Goal: Task Accomplishment & Management: Manage account settings

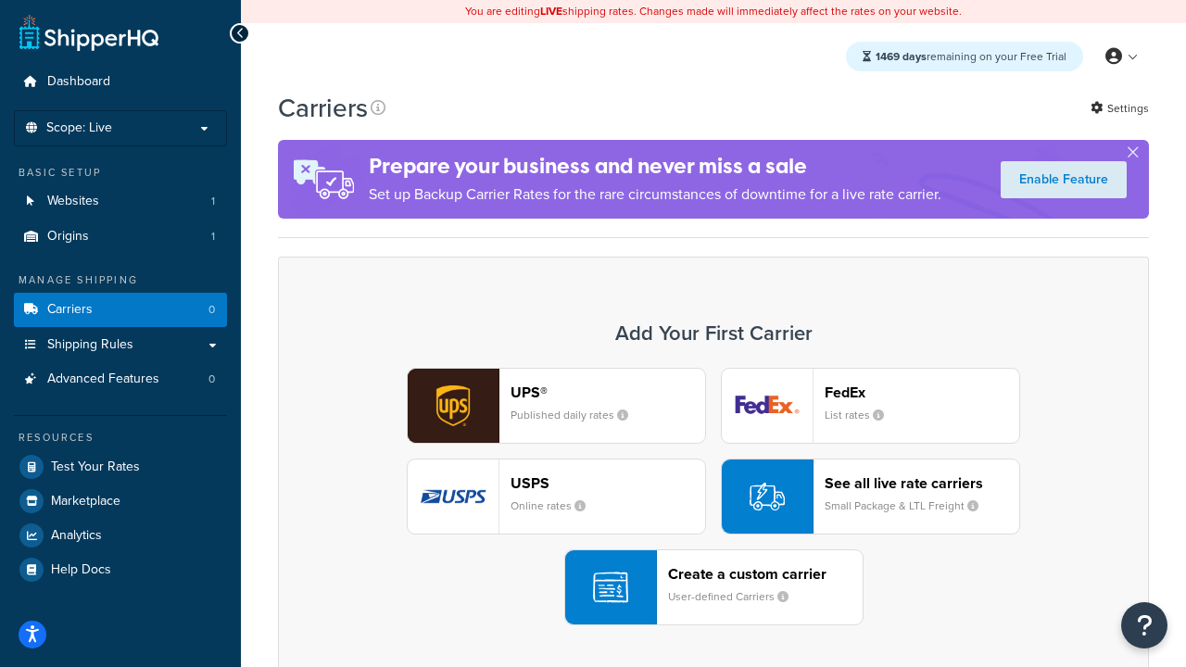
click at [714, 497] on div "UPS® Published daily rates FedEx List rates USPS Online rates See all live rate…" at bounding box center [713, 497] width 832 height 258
click at [922, 392] on header "FedEx" at bounding box center [922, 393] width 195 height 18
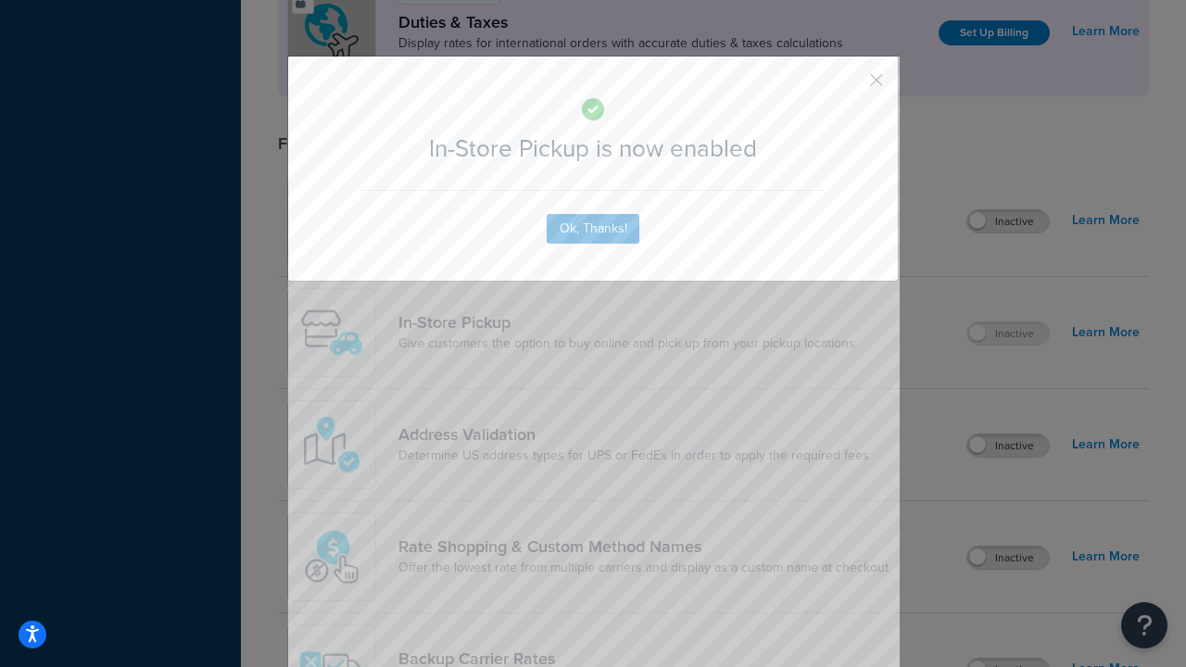
click at [849, 86] on button "button" at bounding box center [849, 86] width 5 height 5
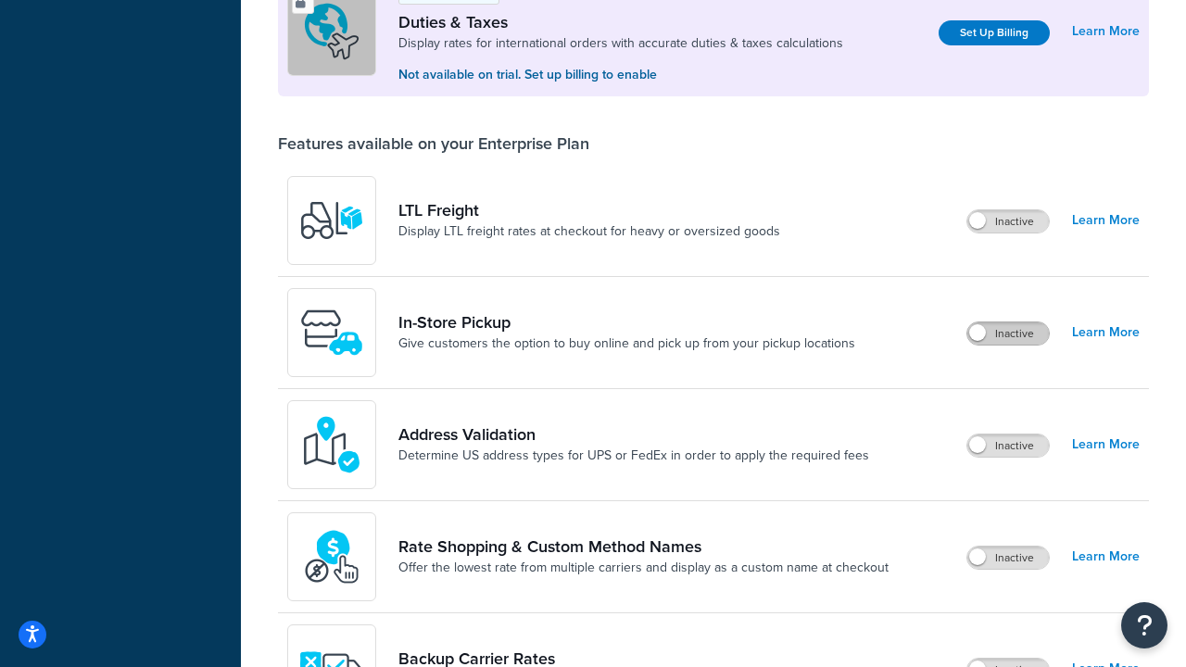
scroll to position [565, 0]
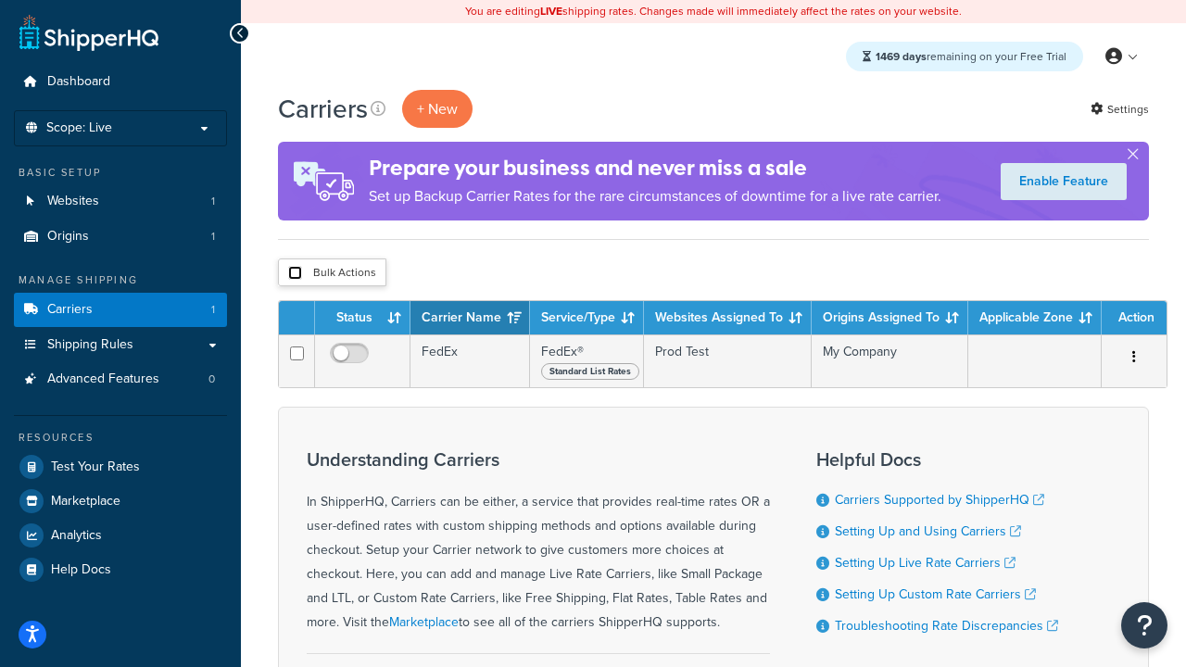
click at [295, 273] on input "checkbox" at bounding box center [295, 273] width 14 height 14
checkbox input "true"
click at [0, 0] on button "Delete" at bounding box center [0, 0] width 0 height 0
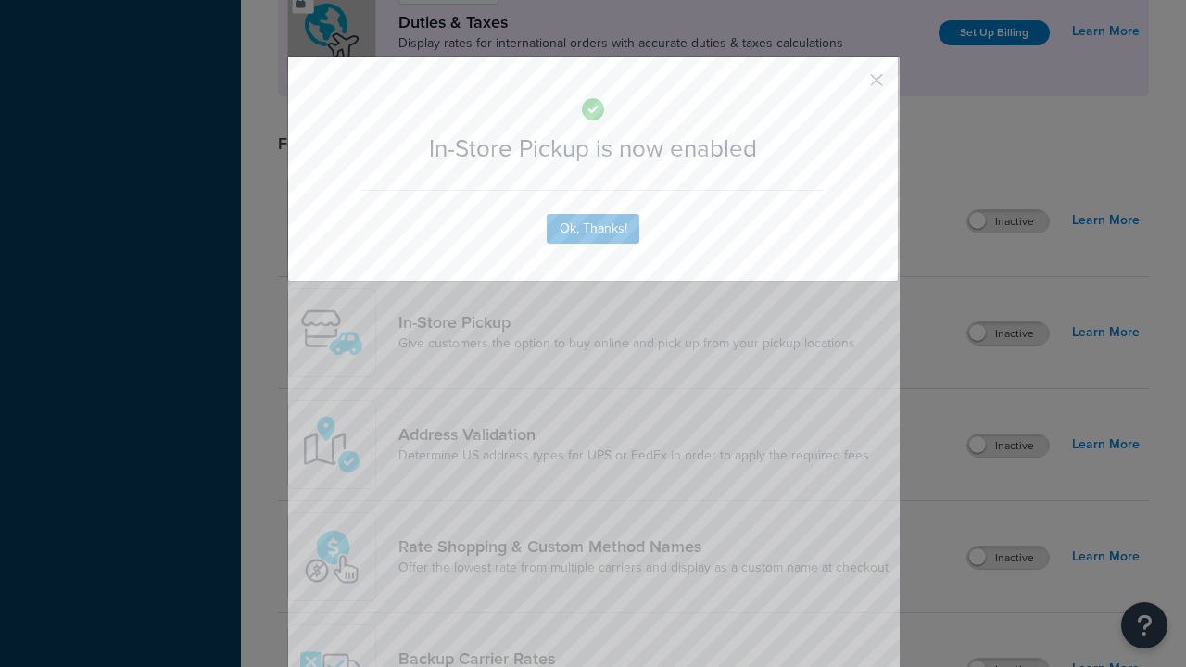
click at [849, 84] on button "button" at bounding box center [849, 86] width 5 height 5
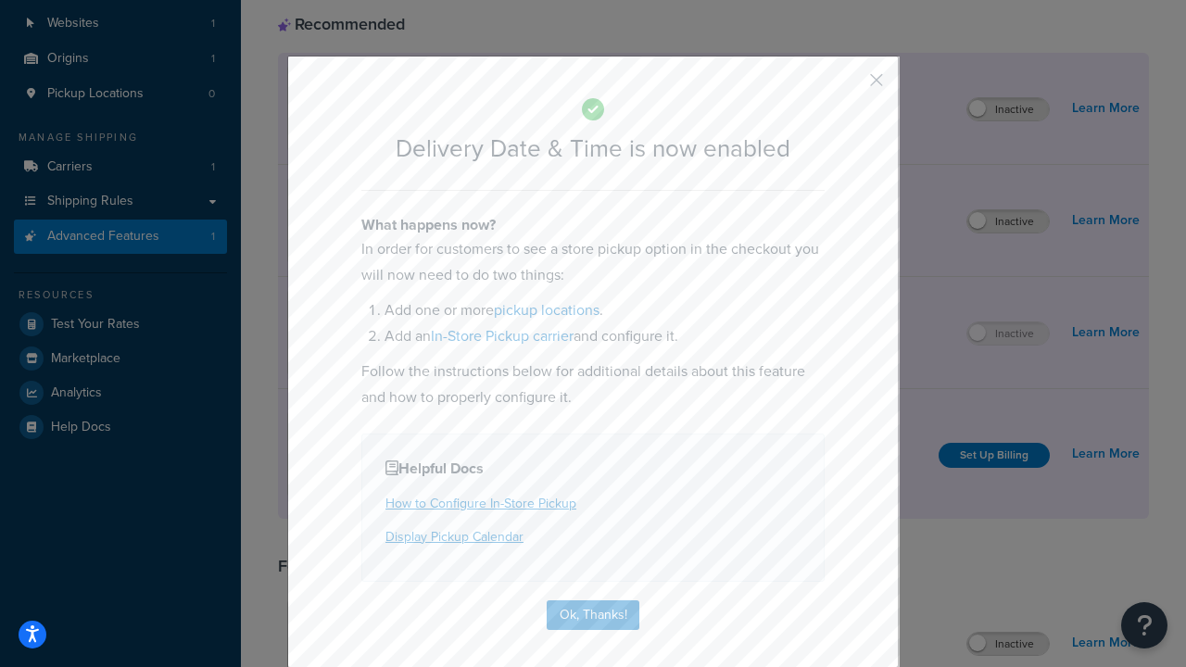
click at [849, 86] on button "button" at bounding box center [849, 86] width 5 height 5
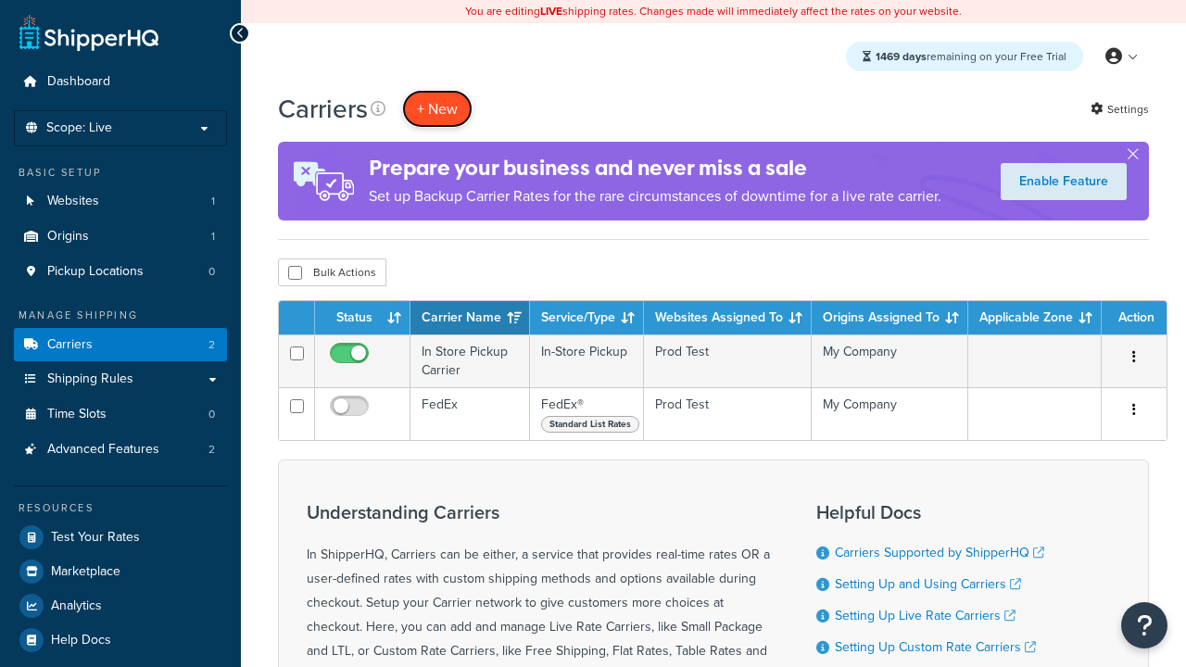
click at [437, 108] on button "+ New" at bounding box center [437, 109] width 70 height 38
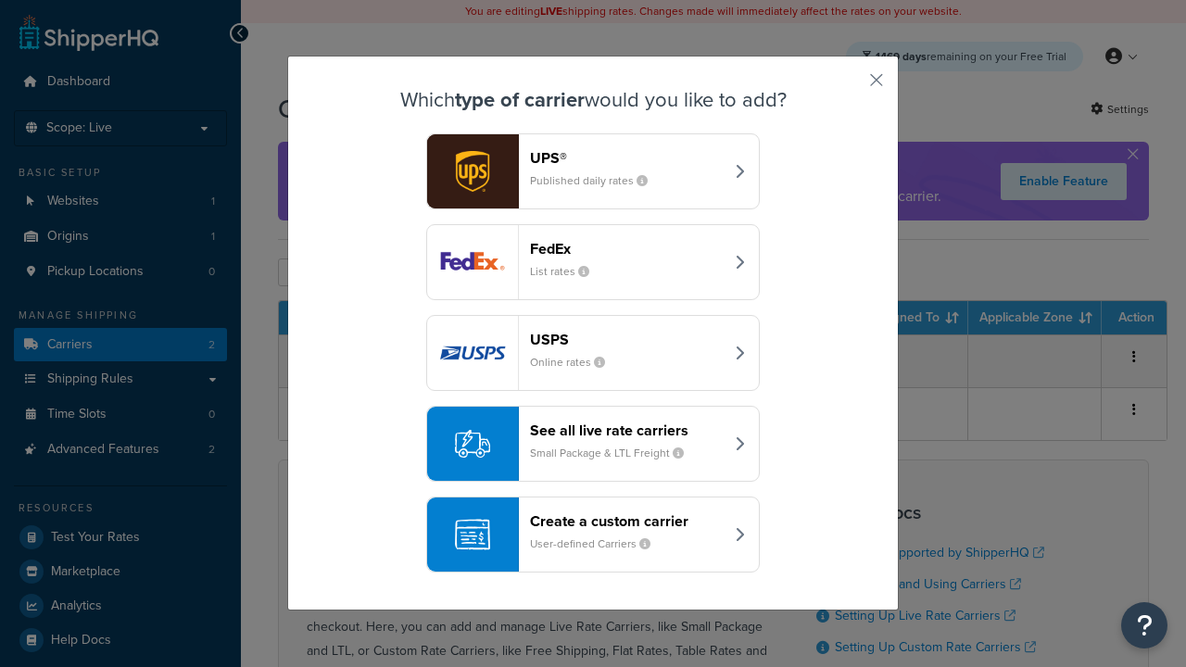
click at [593, 535] on div "Create a custom carrier User-defined Carriers" at bounding box center [627, 534] width 194 height 44
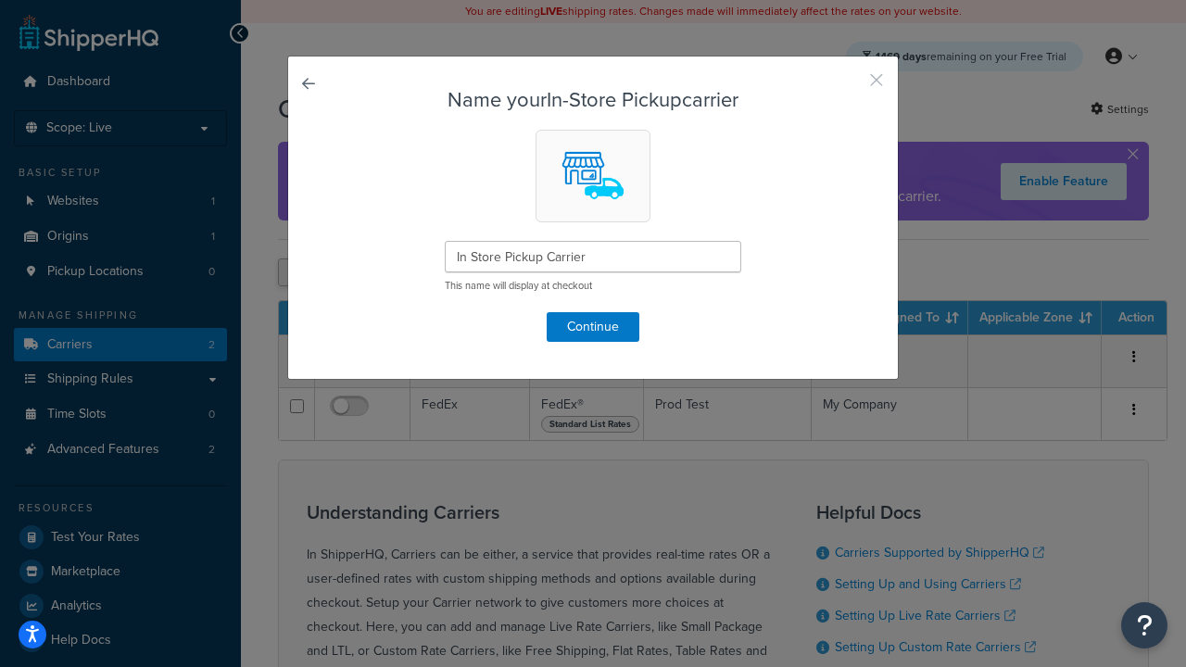
click at [849, 86] on button "button" at bounding box center [849, 86] width 5 height 5
click at [295, 273] on input "checkbox" at bounding box center [295, 273] width 14 height 14
checkbox input "true"
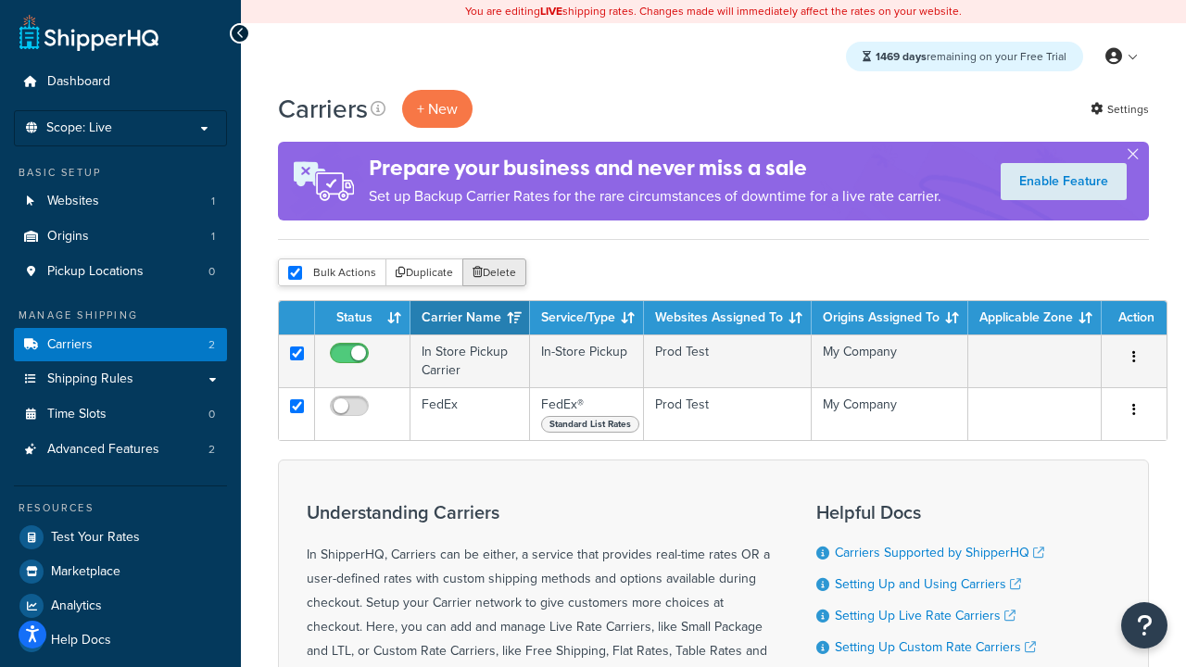
click at [499, 273] on button "Delete" at bounding box center [494, 273] width 64 height 28
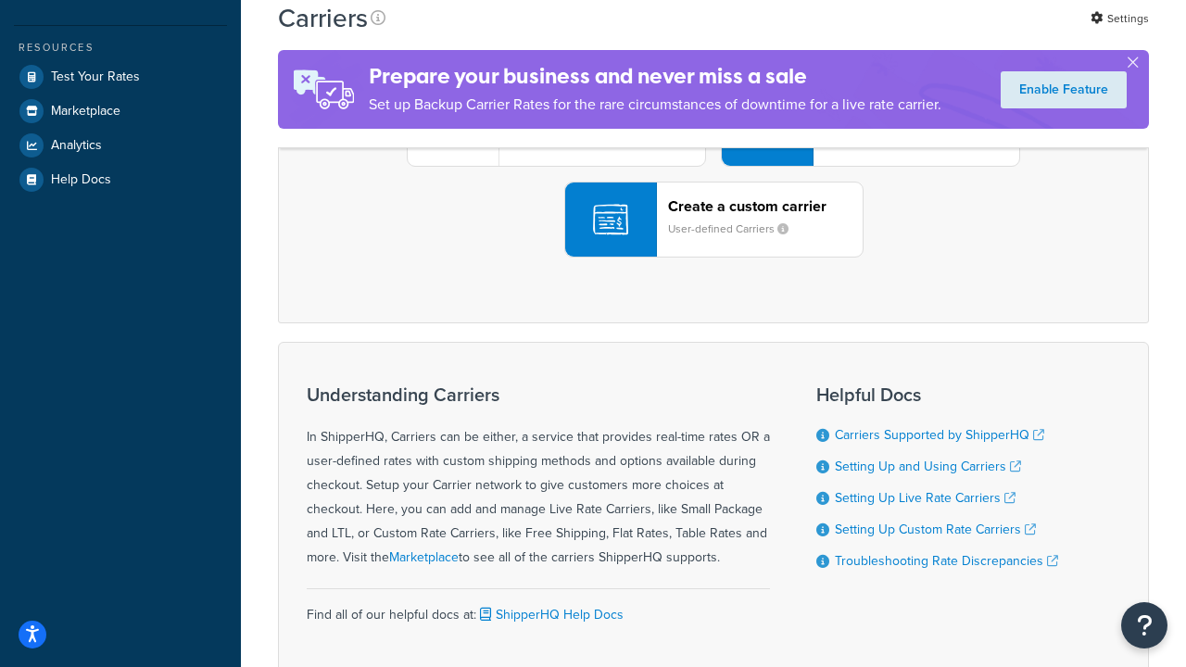
click at [714, 258] on div "UPS® Published daily rates FedEx List rates USPS Online rates See all live rate…" at bounding box center [713, 129] width 832 height 258
click at [714, 242] on div "Create a custom carrier User-defined Carriers" at bounding box center [765, 219] width 195 height 44
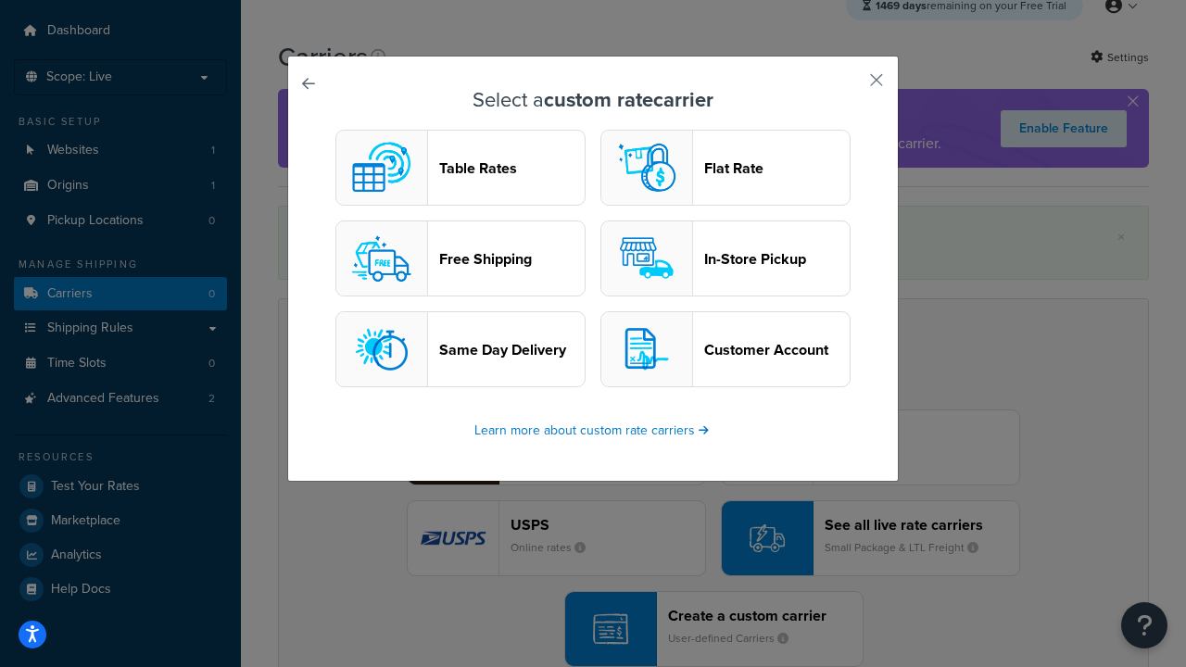
click at [726, 259] on header "In-Store Pickup" at bounding box center [776, 259] width 145 height 18
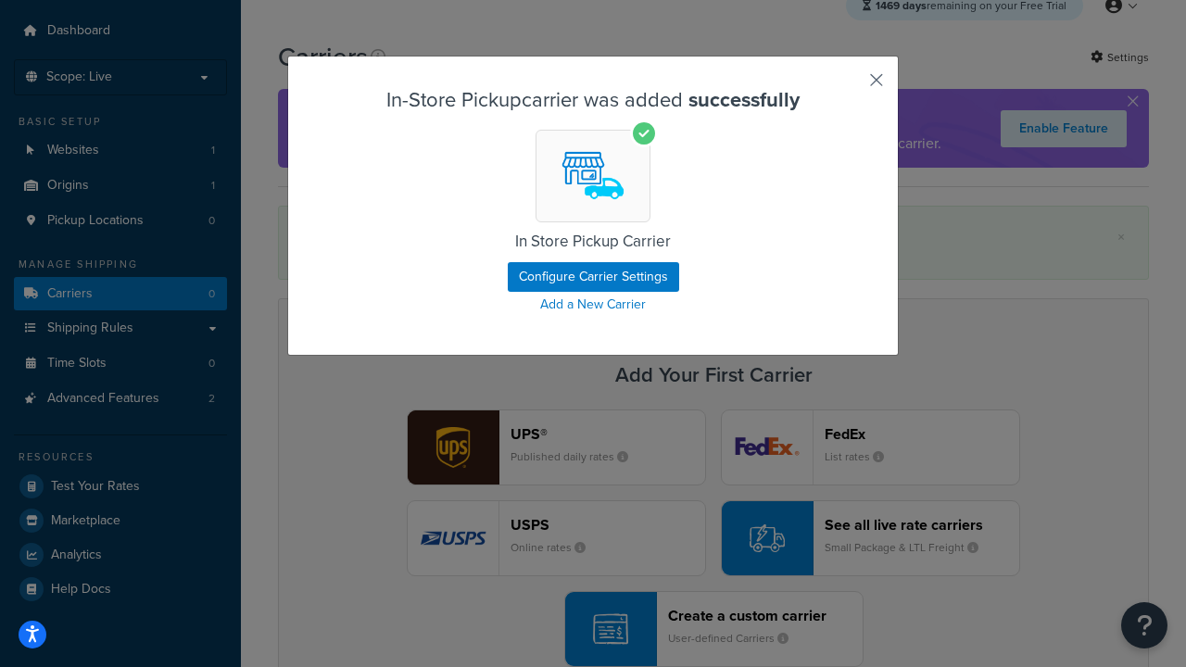
click at [849, 86] on button "button" at bounding box center [849, 86] width 5 height 5
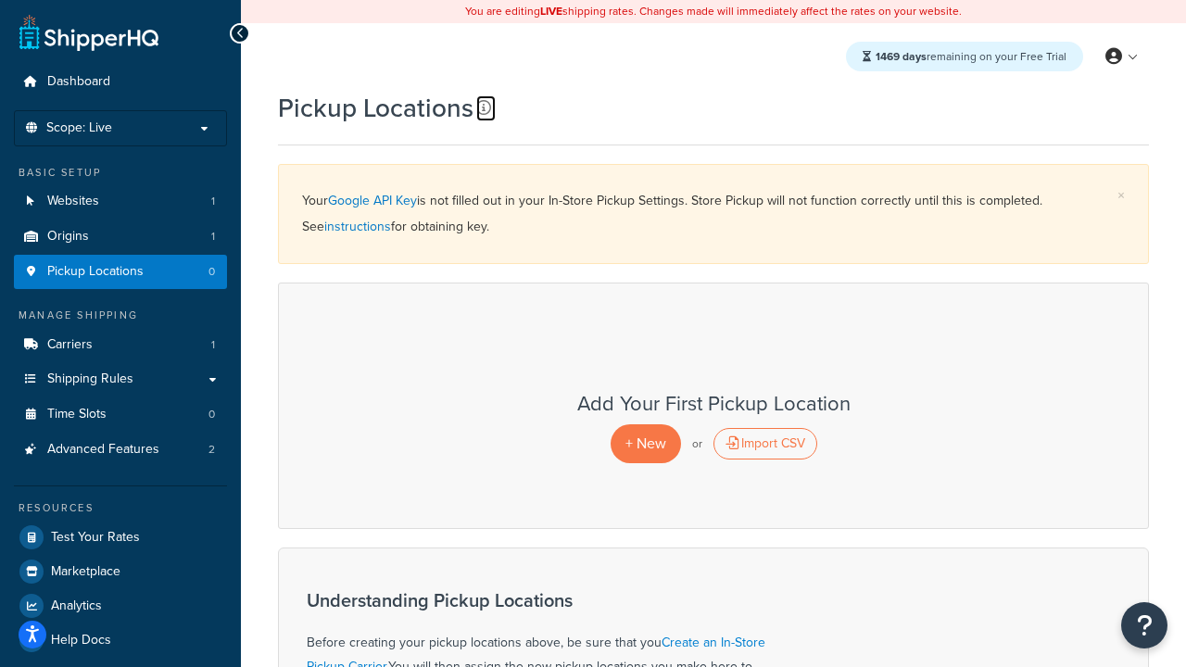
click at [484, 107] on icon at bounding box center [483, 107] width 15 height 15
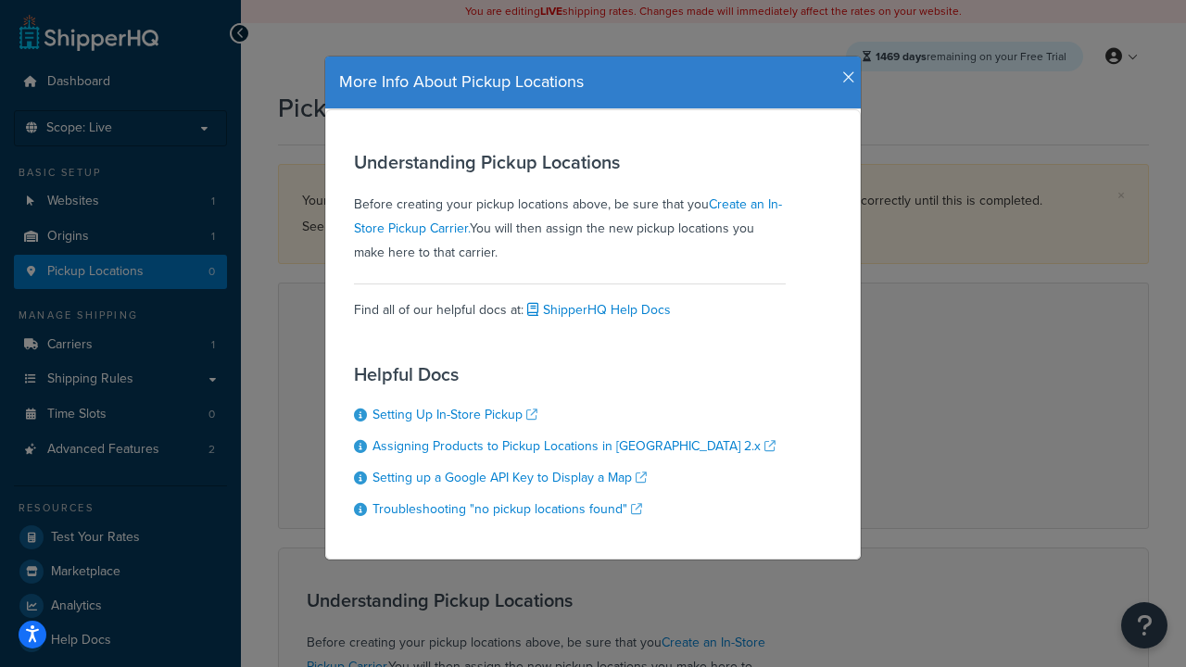
click at [844, 70] on icon "button" at bounding box center [848, 78] width 13 height 17
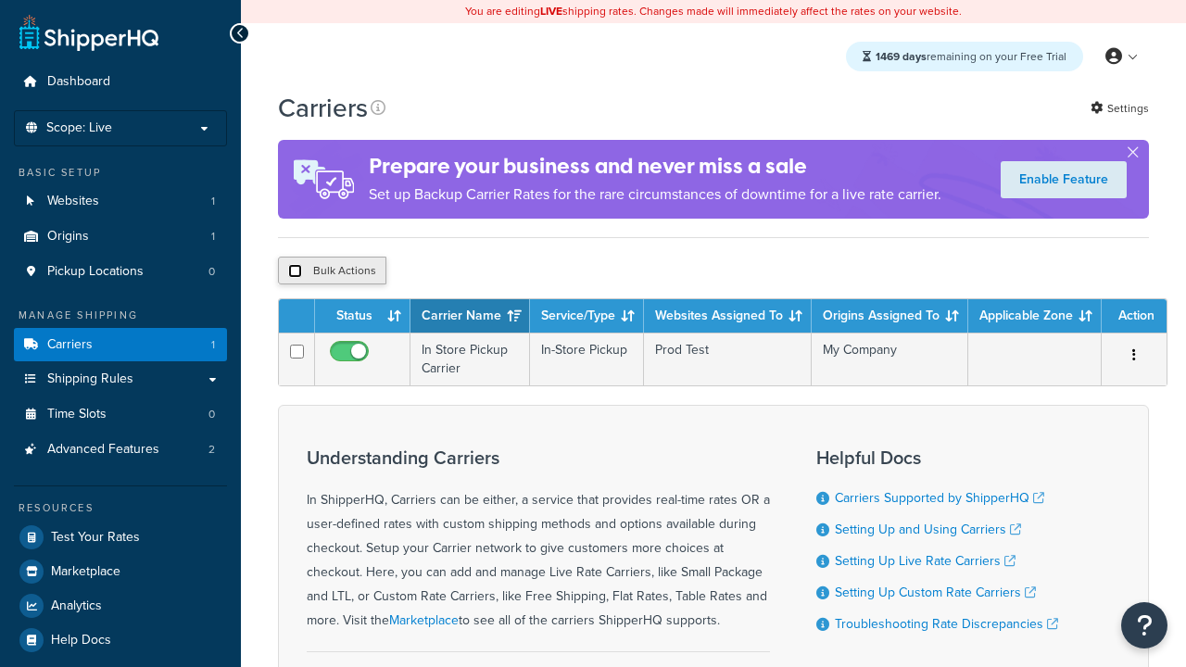
click at [295, 272] on input "checkbox" at bounding box center [295, 271] width 14 height 14
checkbox input "true"
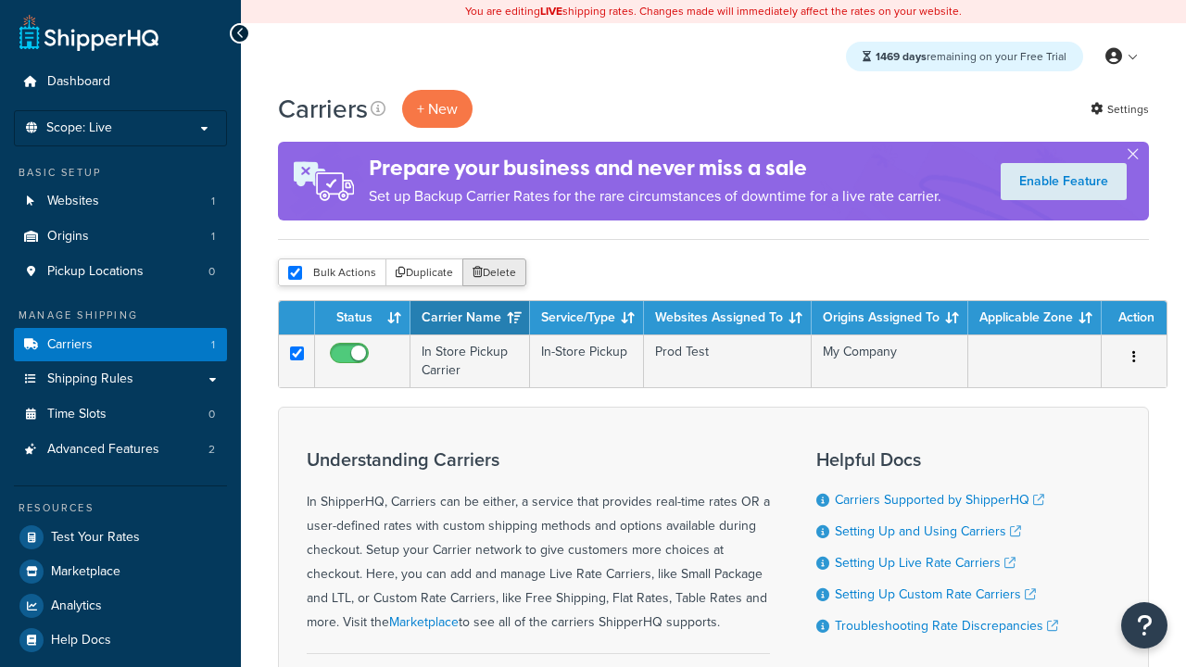
click at [499, 273] on button "Delete" at bounding box center [494, 273] width 64 height 28
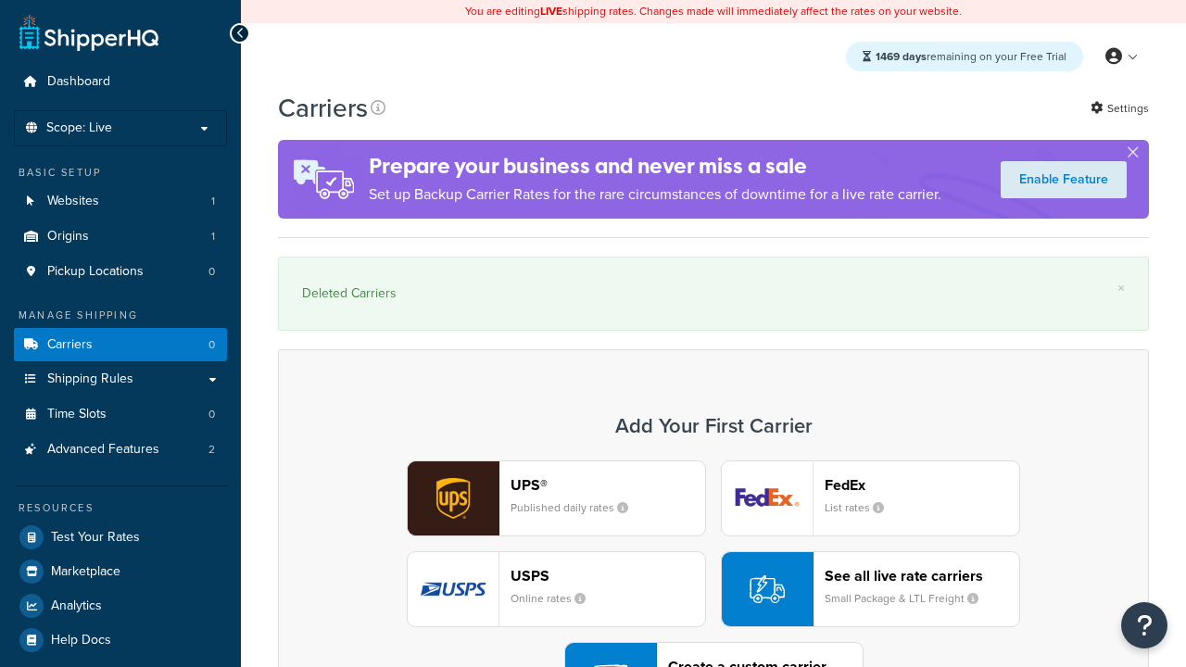
click at [714, 538] on div "UPS® Published daily rates FedEx List rates USPS Online rates See all live rate…" at bounding box center [713, 590] width 832 height 258
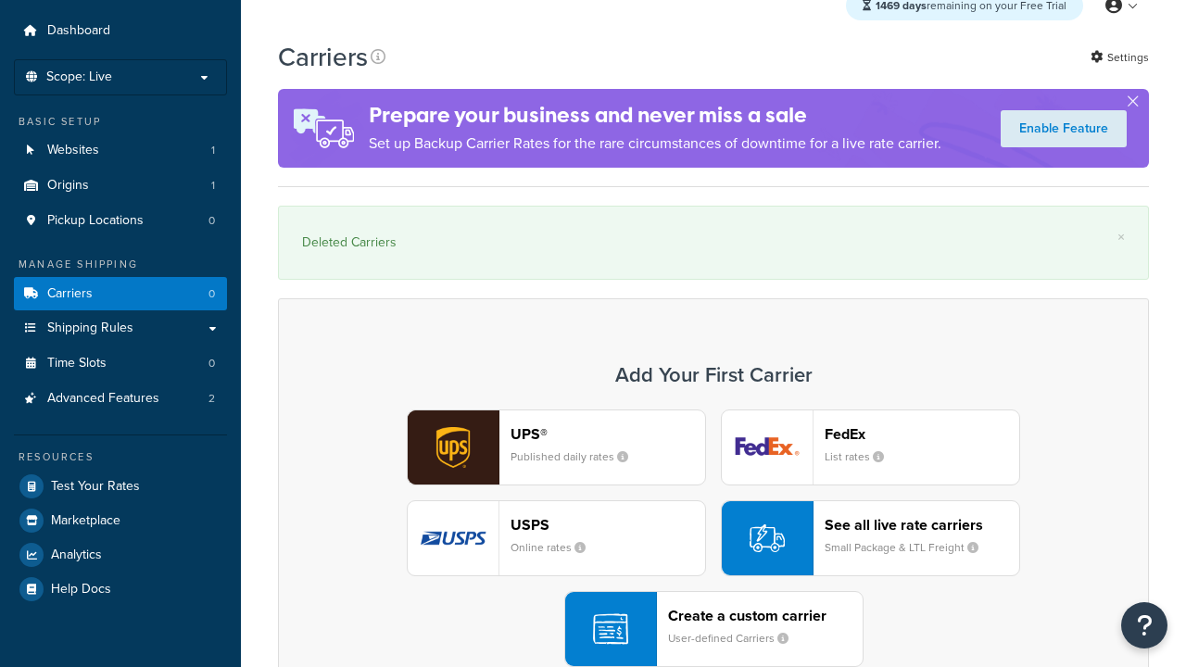
click at [922, 434] on header "FedEx" at bounding box center [922, 434] width 195 height 18
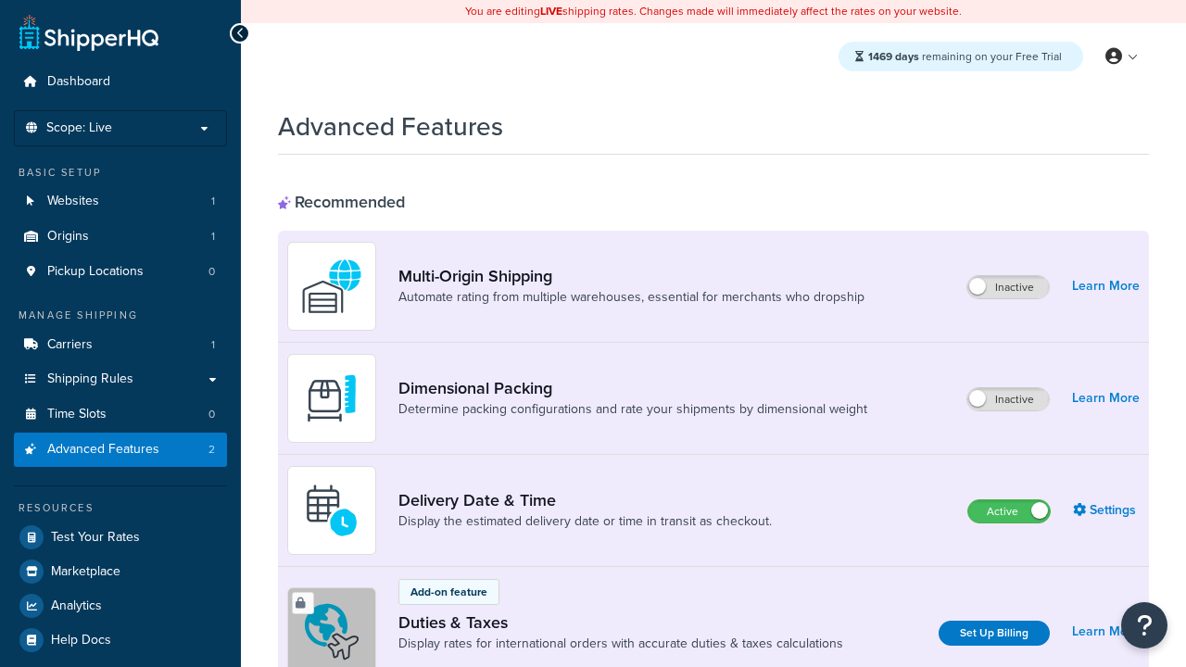
scroll to position [601, 0]
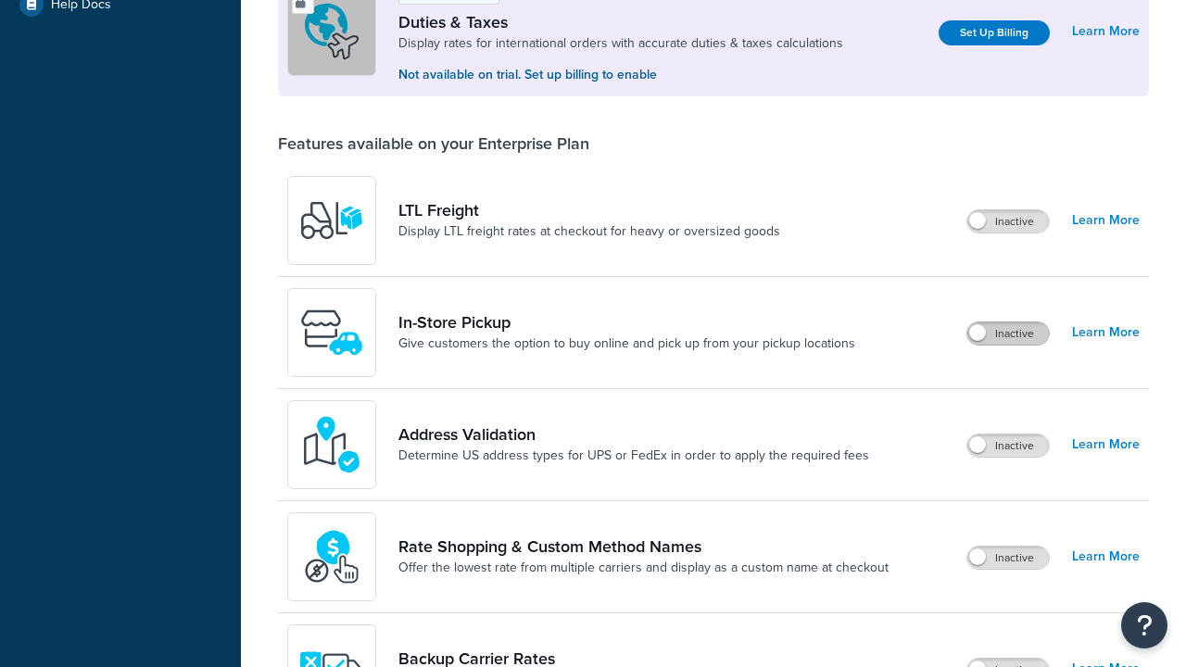
scroll to position [565, 0]
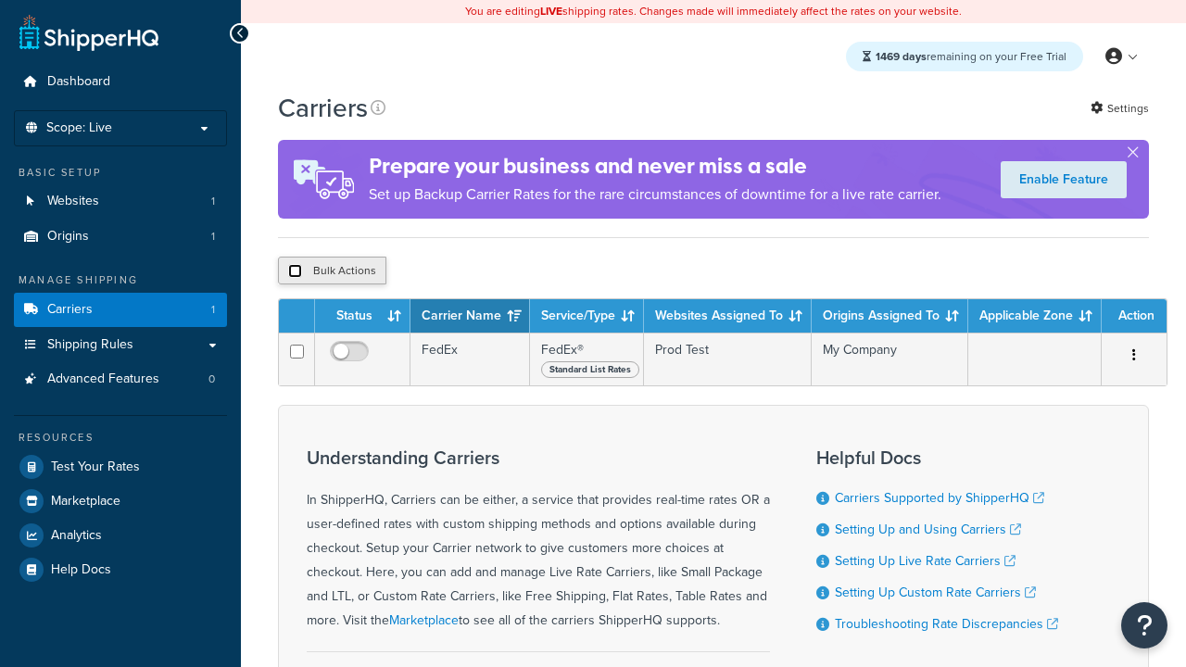
click at [295, 273] on input "checkbox" at bounding box center [295, 271] width 14 height 14
checkbox input "true"
click at [0, 0] on button "Delete" at bounding box center [0, 0] width 0 height 0
